Goal: Find specific page/section

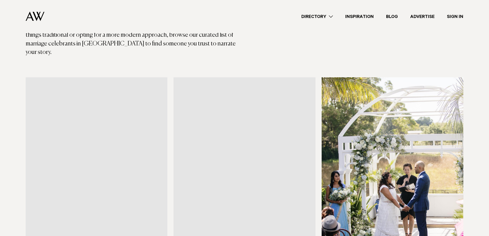
scroll to position [154, 0]
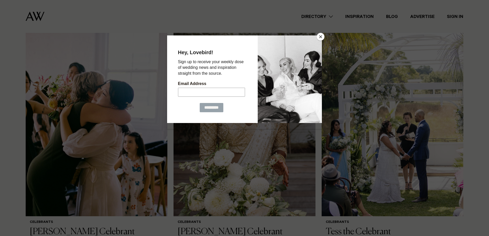
click at [323, 35] on button "Close" at bounding box center [321, 37] width 8 height 8
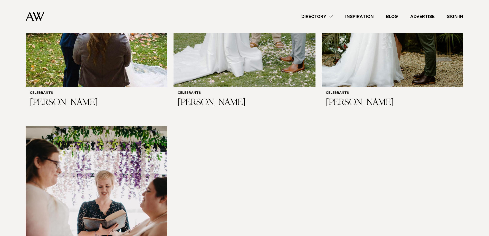
scroll to position [693, 0]
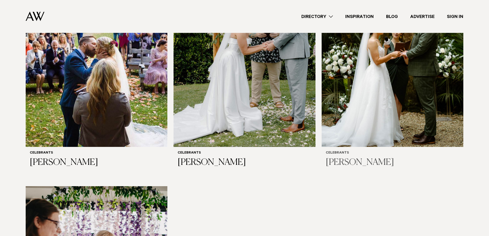
click at [404, 70] on img at bounding box center [393, 52] width 142 height 190
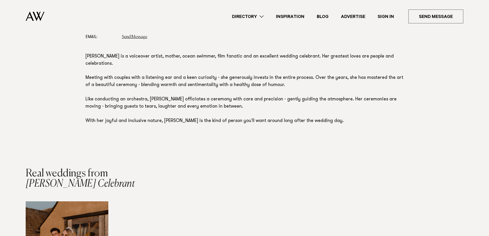
scroll to position [385, 0]
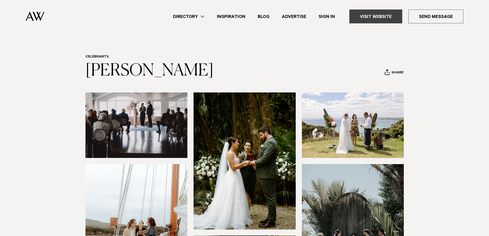
click at [386, 15] on link "Visit Website" at bounding box center [375, 16] width 53 height 14
